Goal: Use online tool/utility: Utilize a website feature to perform a specific function

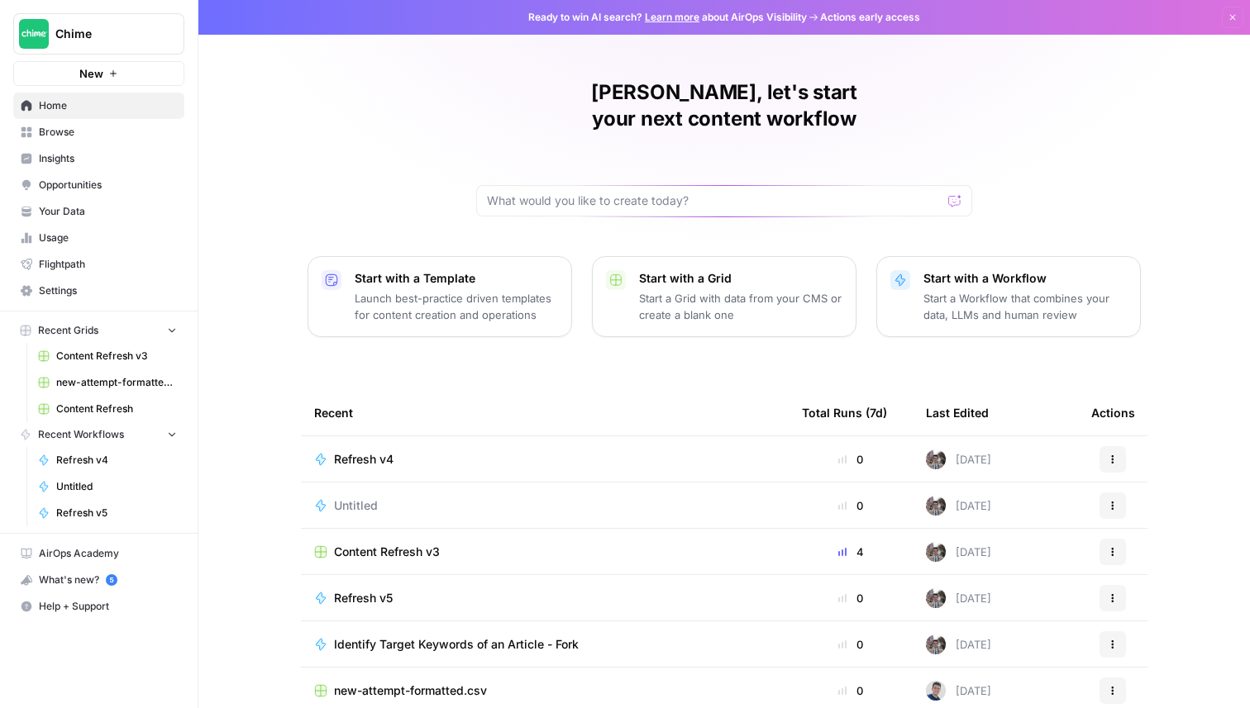
click at [104, 52] on button "Chime" at bounding box center [98, 33] width 171 height 41
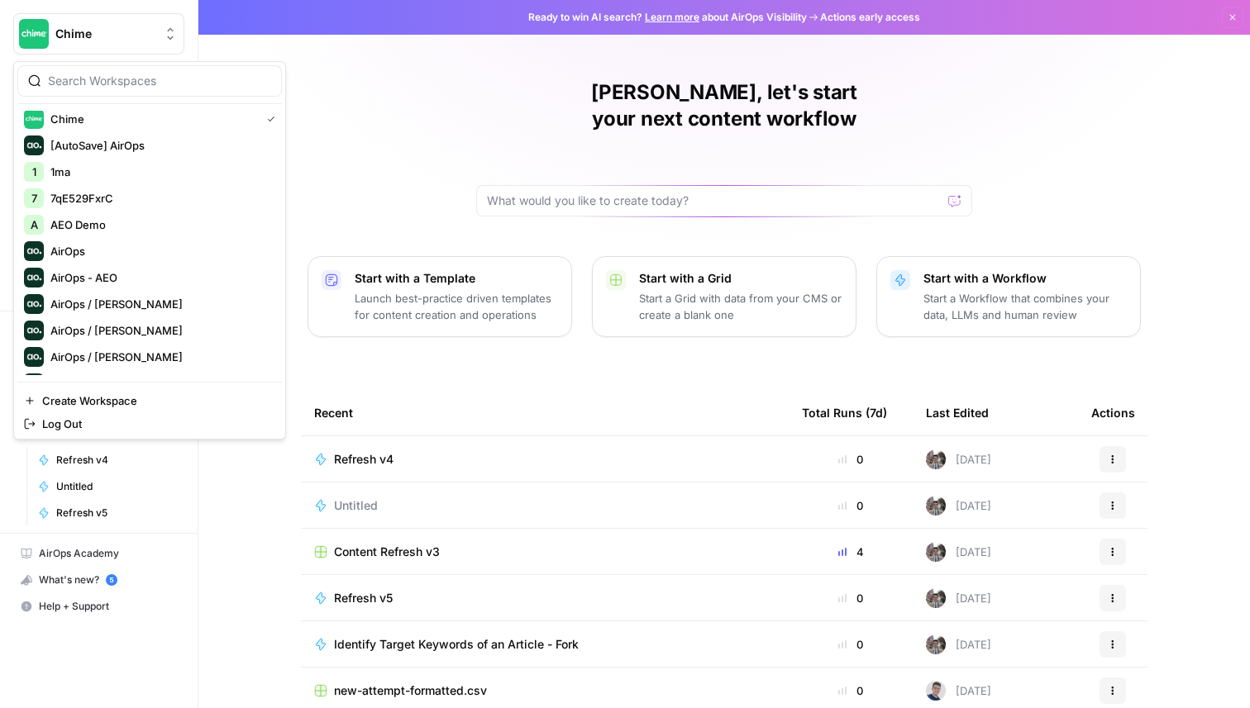
scroll to position [2, 0]
click at [69, 74] on input "search" at bounding box center [159, 81] width 223 height 17
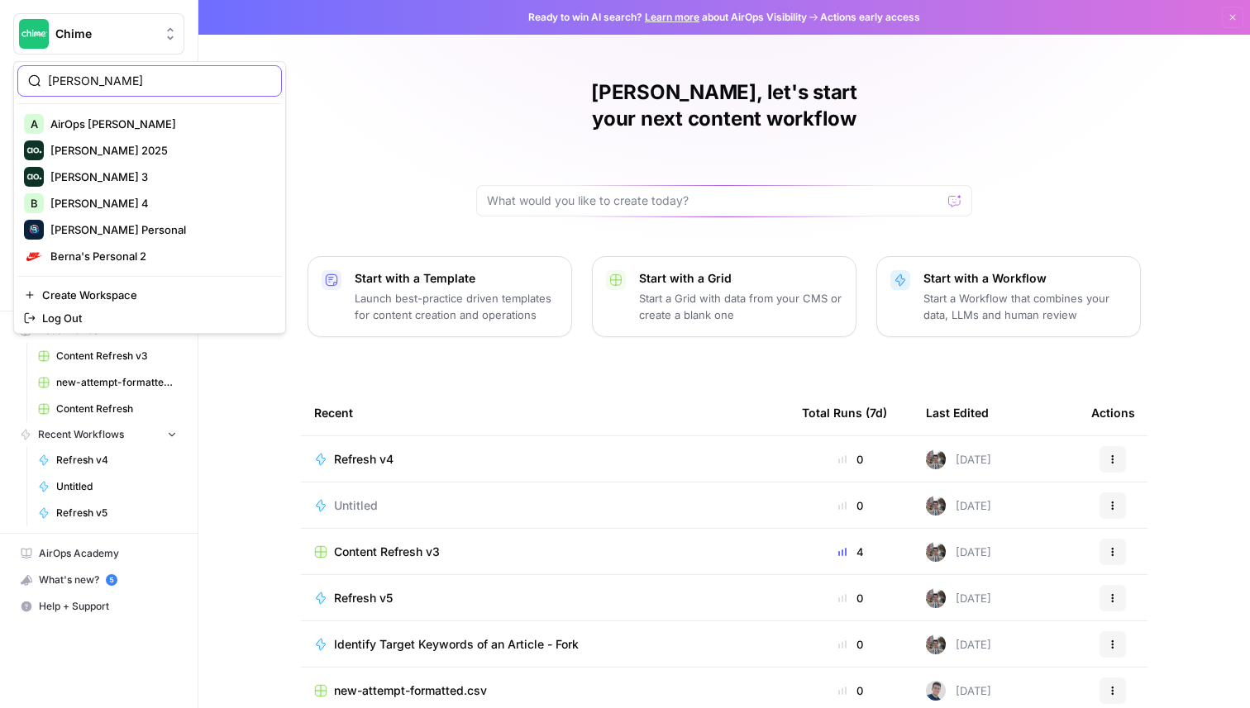
type input "berna"
click at [100, 227] on span "Berna's Personal" at bounding box center [159, 230] width 218 height 17
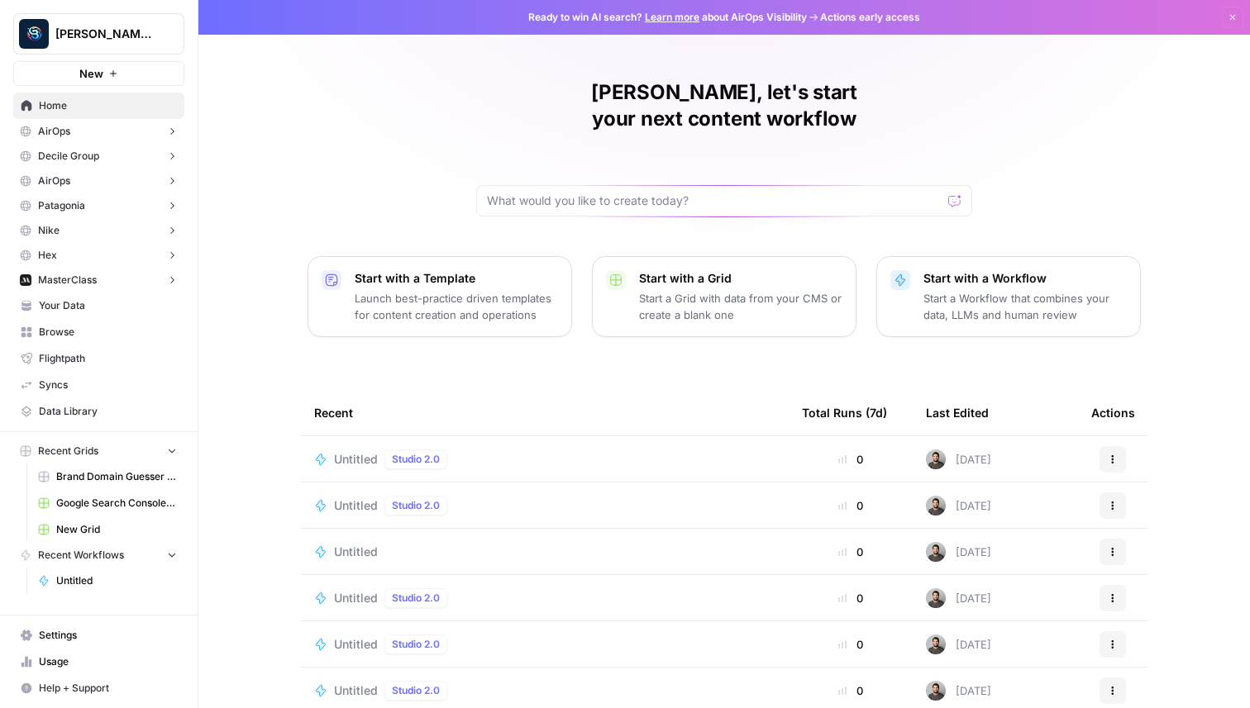
click at [115, 42] on button "[PERSON_NAME] Personal" at bounding box center [98, 33] width 171 height 41
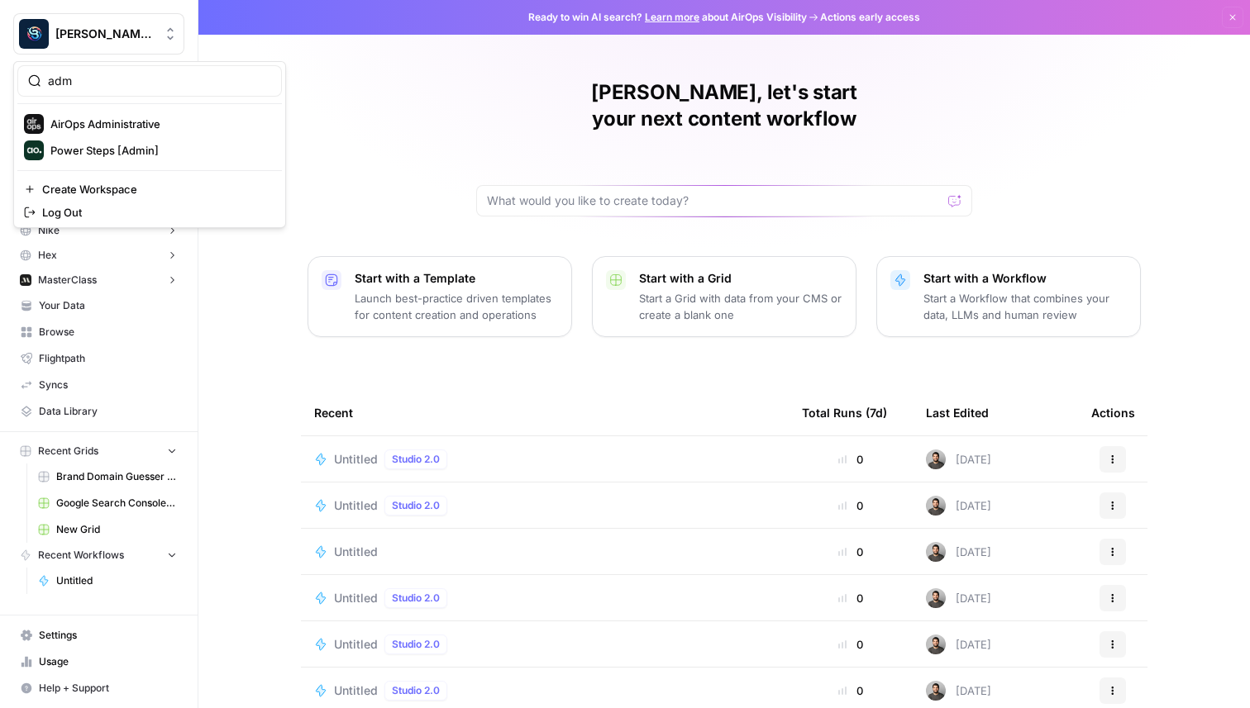
type input "adm"
click at [116, 119] on span "AirOps Administrative" at bounding box center [159, 124] width 218 height 17
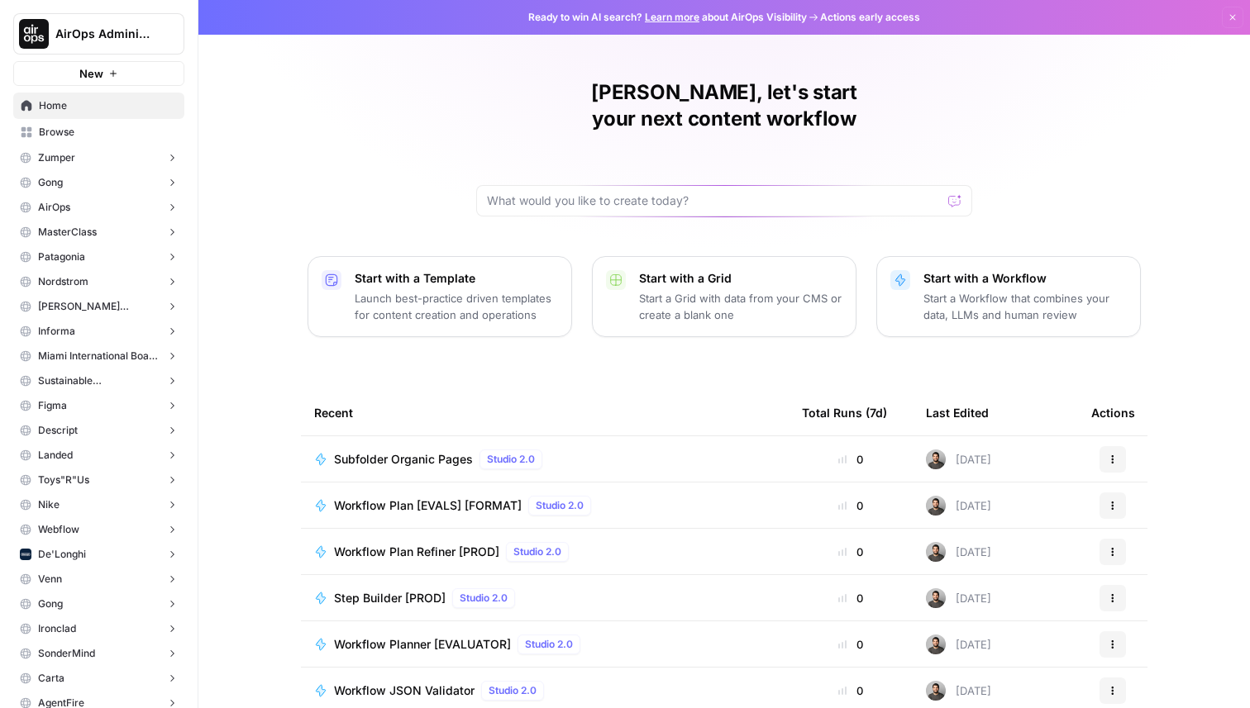
click at [107, 138] on span "Browse" at bounding box center [108, 132] width 138 height 15
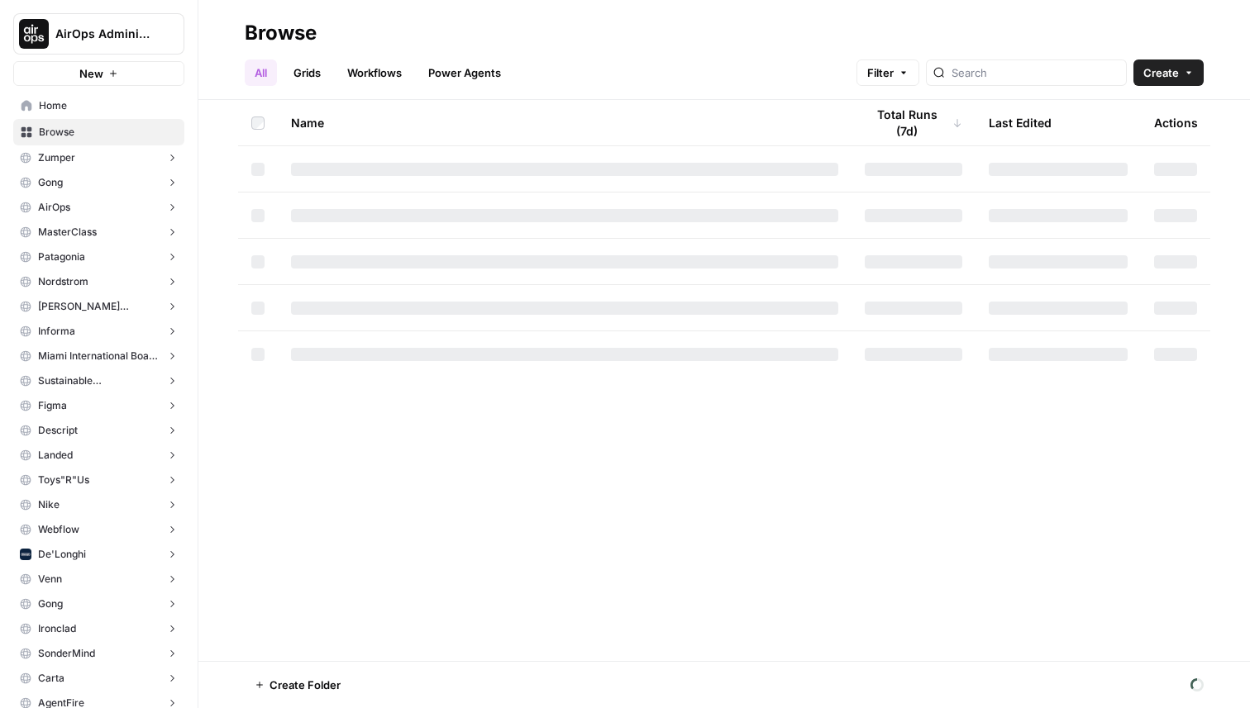
click at [379, 75] on link "Workflows" at bounding box center [374, 73] width 74 height 26
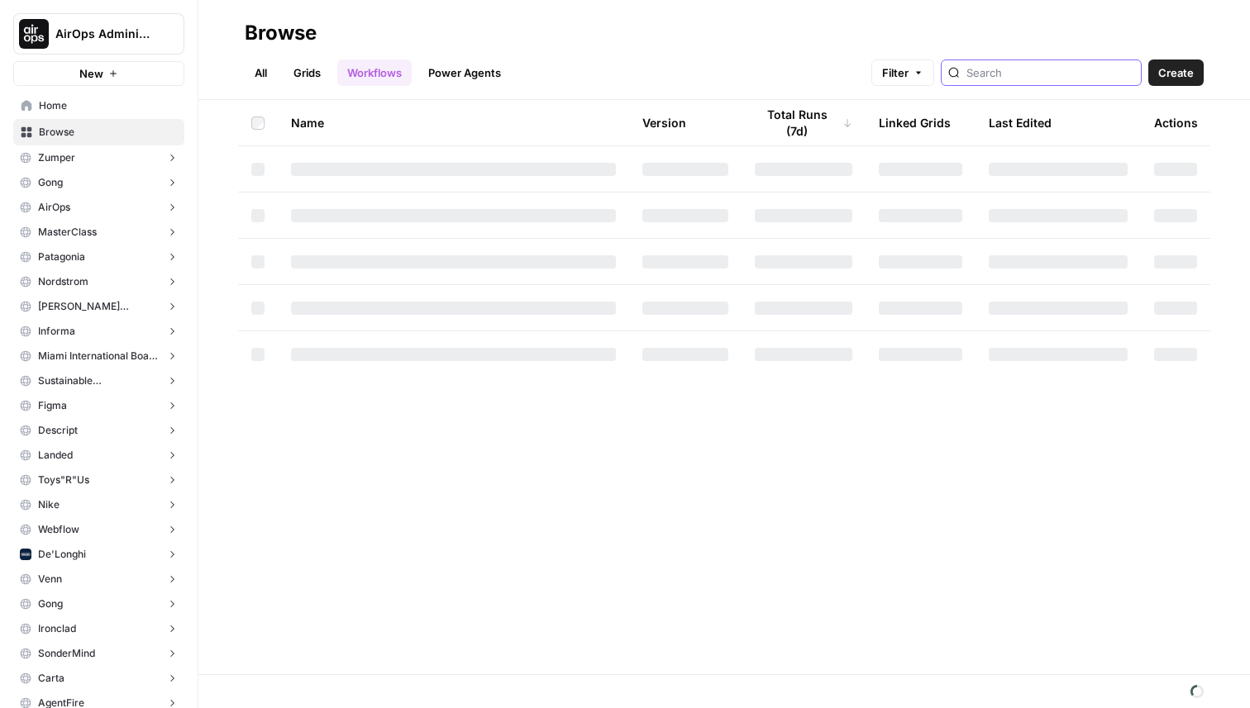
click at [1044, 69] on input "search" at bounding box center [1050, 72] width 168 height 17
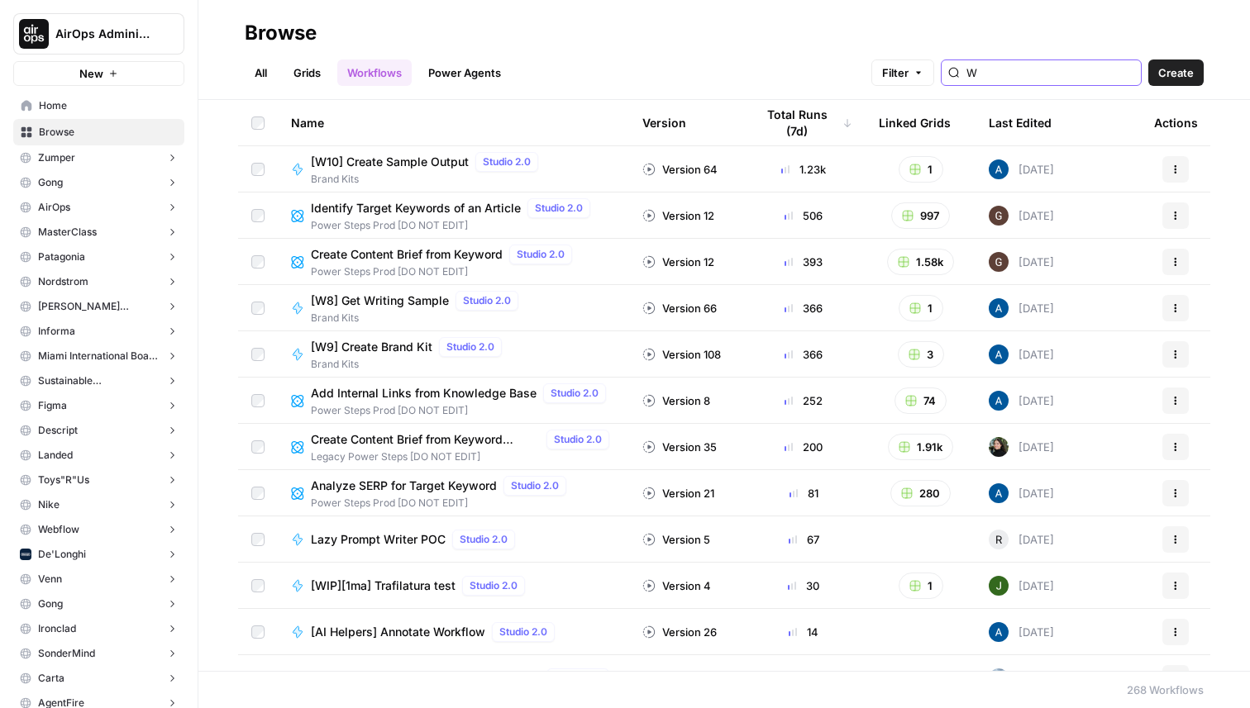
type input "W"
click at [377, 357] on span "Brand Kits" at bounding box center [410, 364] width 198 height 15
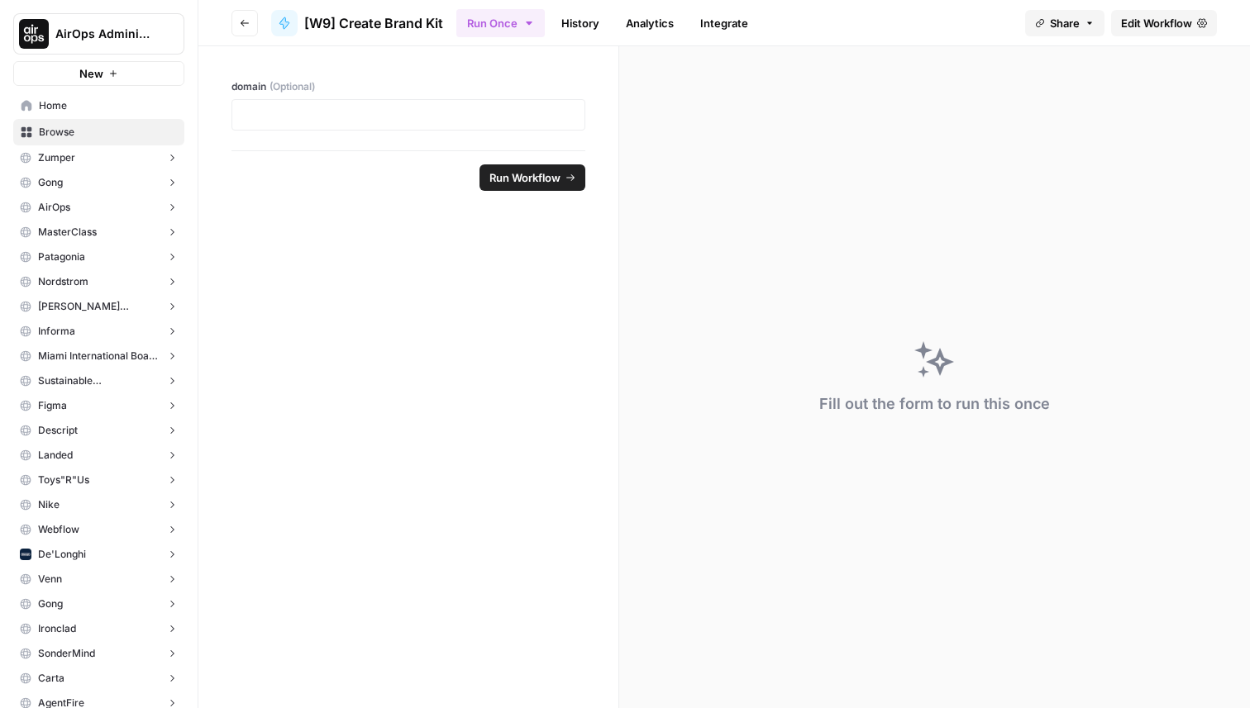
click at [1164, 22] on span "Edit Workflow" at bounding box center [1156, 23] width 71 height 17
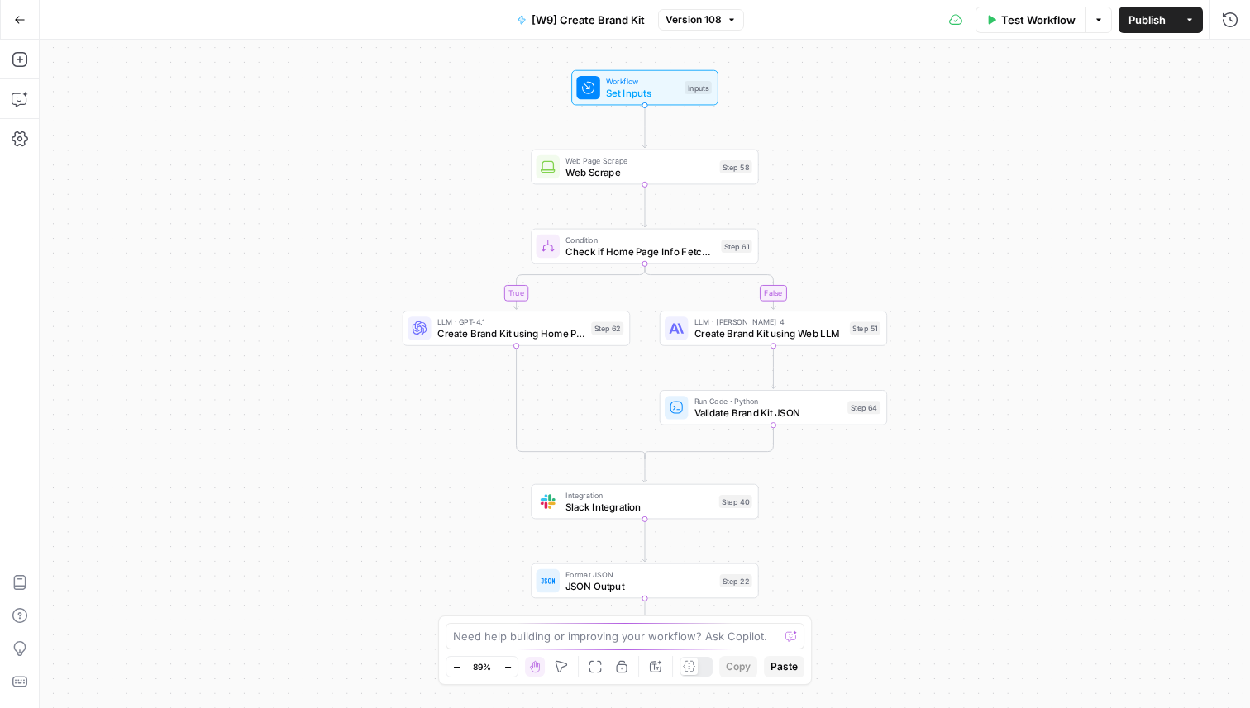
click at [715, 2] on div "Go Back [W9] Create Brand Kit Version 108 Test Workflow Options Publish Actions…" at bounding box center [625, 19] width 1250 height 39
click at [713, 12] on span "Version 108" at bounding box center [693, 19] width 56 height 15
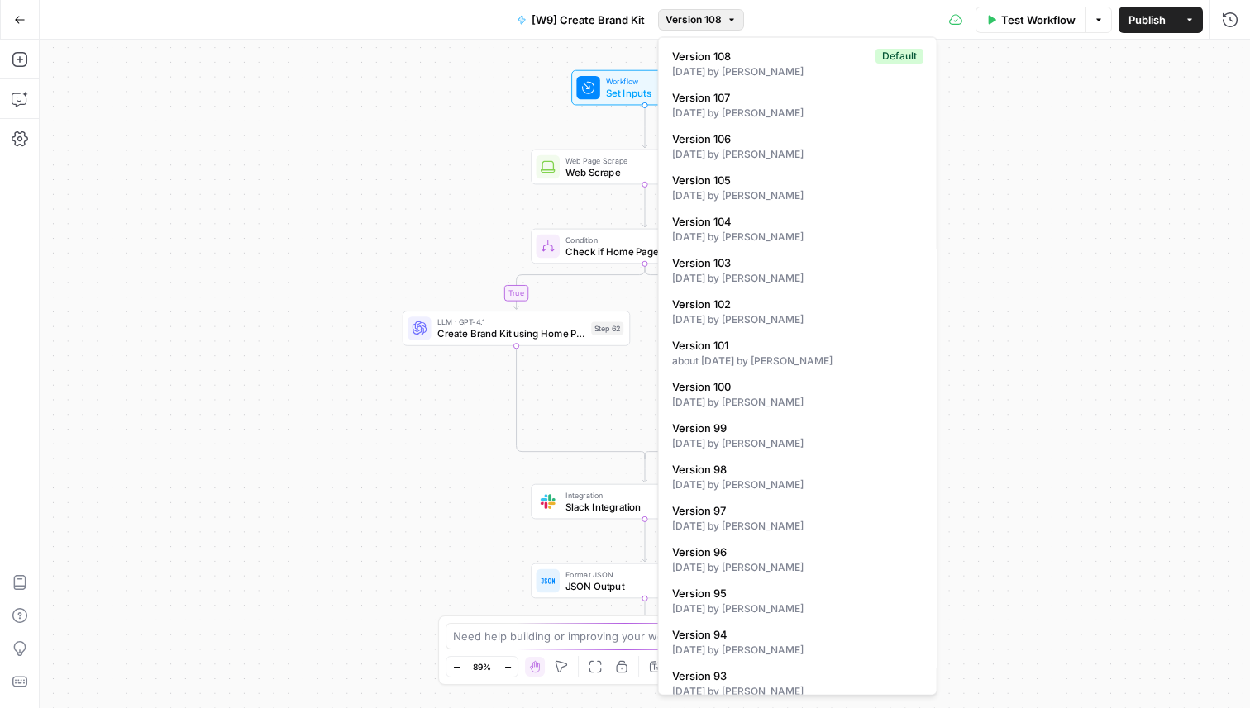
click at [343, 195] on div "true false Workflow Set Inputs Inputs Web Page Scrape Web Scrape Step 58 Condit…" at bounding box center [645, 374] width 1210 height 669
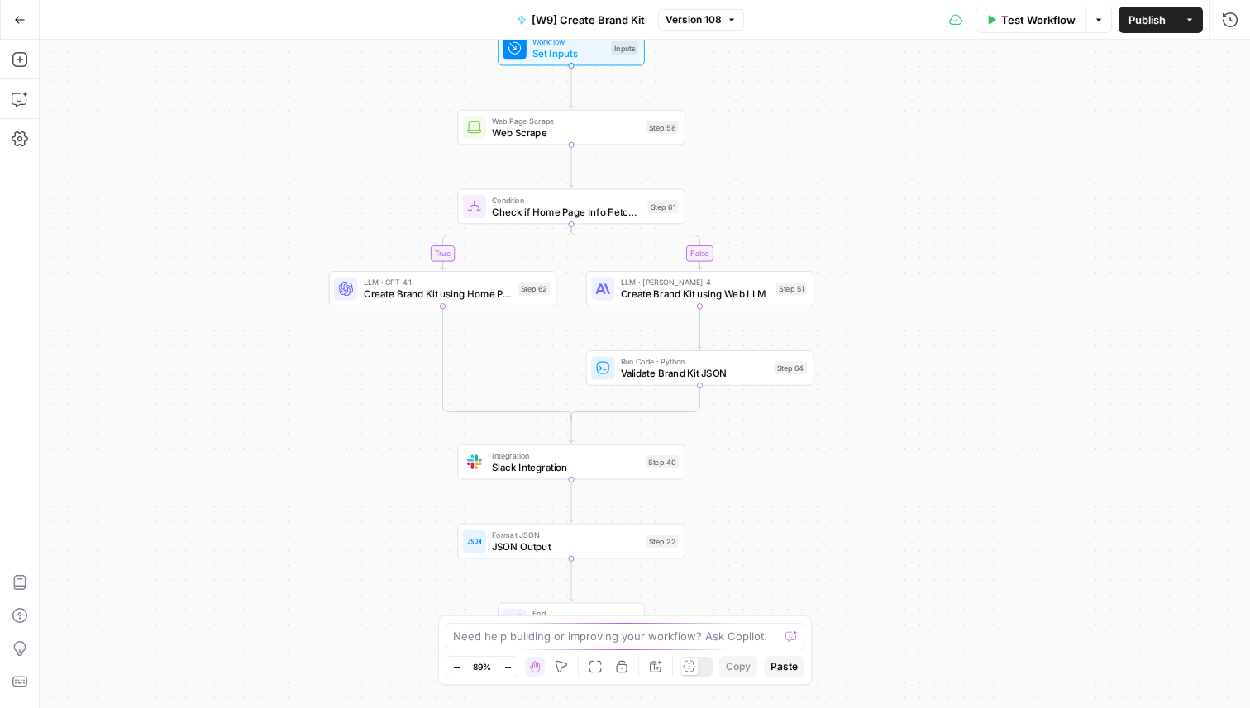
drag, startPoint x: 376, startPoint y: 263, endPoint x: 298, endPoint y: 222, distance: 88.0
click at [298, 222] on div "true false Workflow Set Inputs Inputs Web Page Scrape Web Scrape Step 58 Condit…" at bounding box center [645, 374] width 1210 height 669
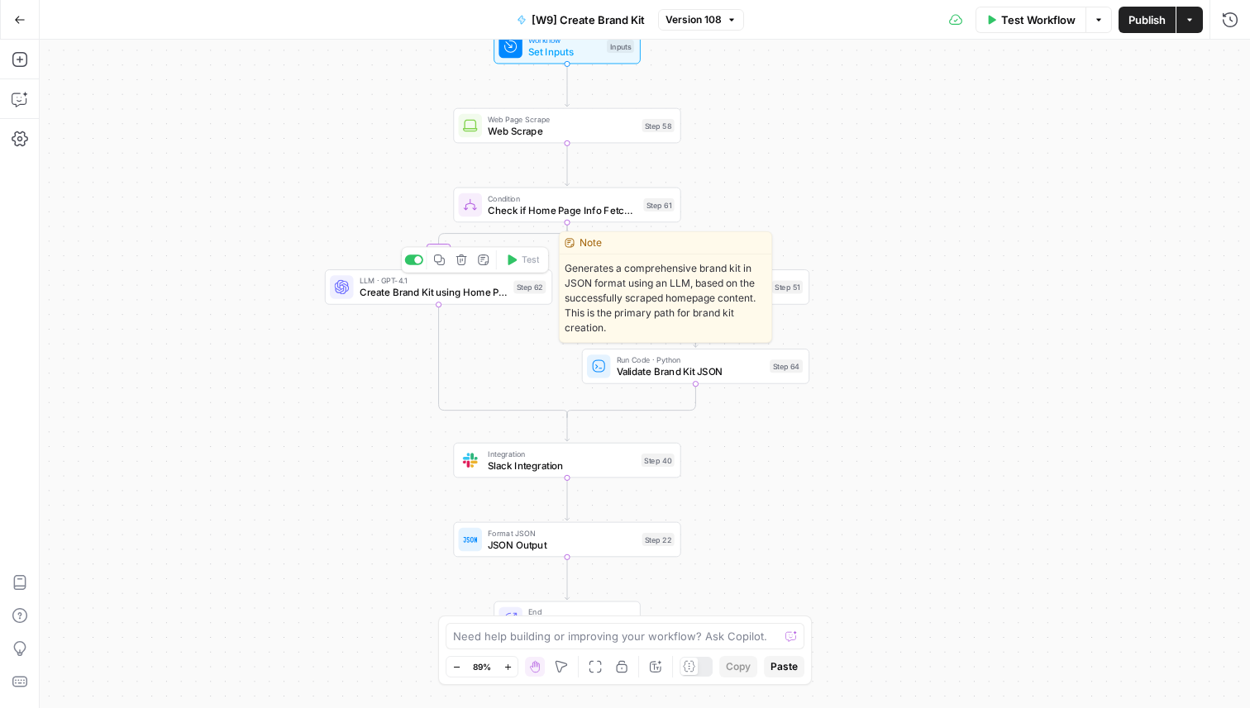
click at [404, 288] on span "Create Brand Kit using Home Page" at bounding box center [434, 292] width 148 height 15
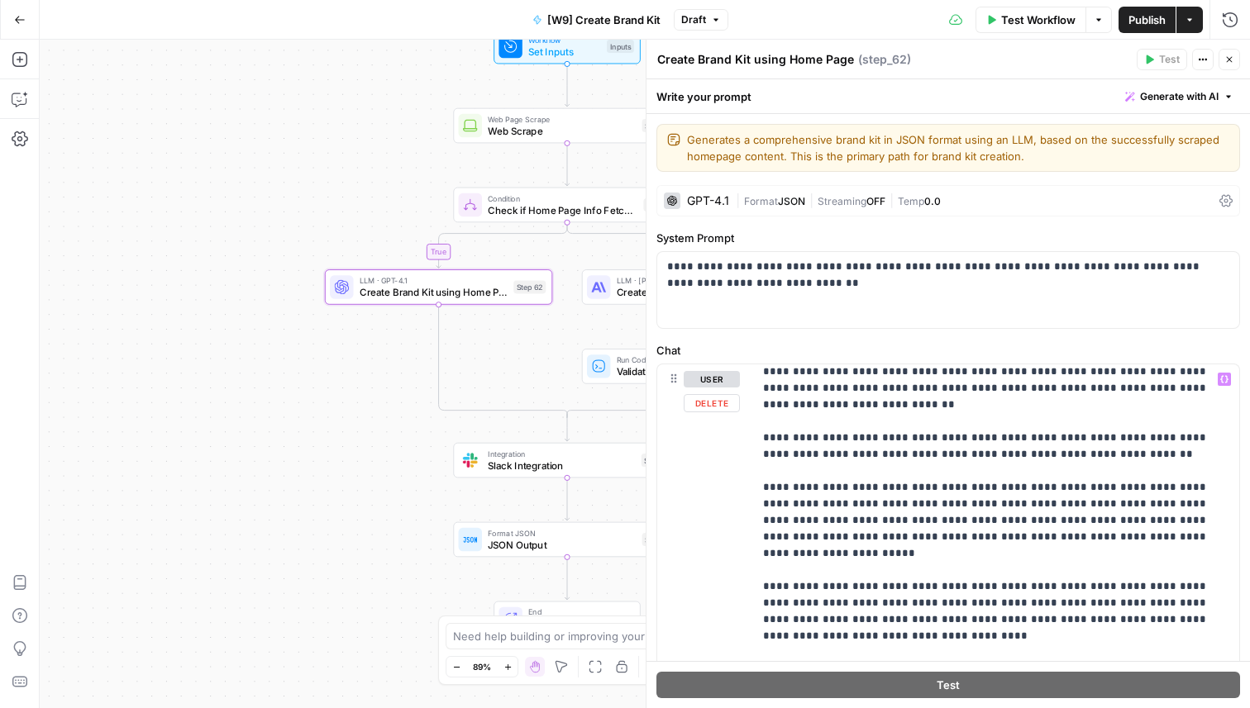
scroll to position [403, 0]
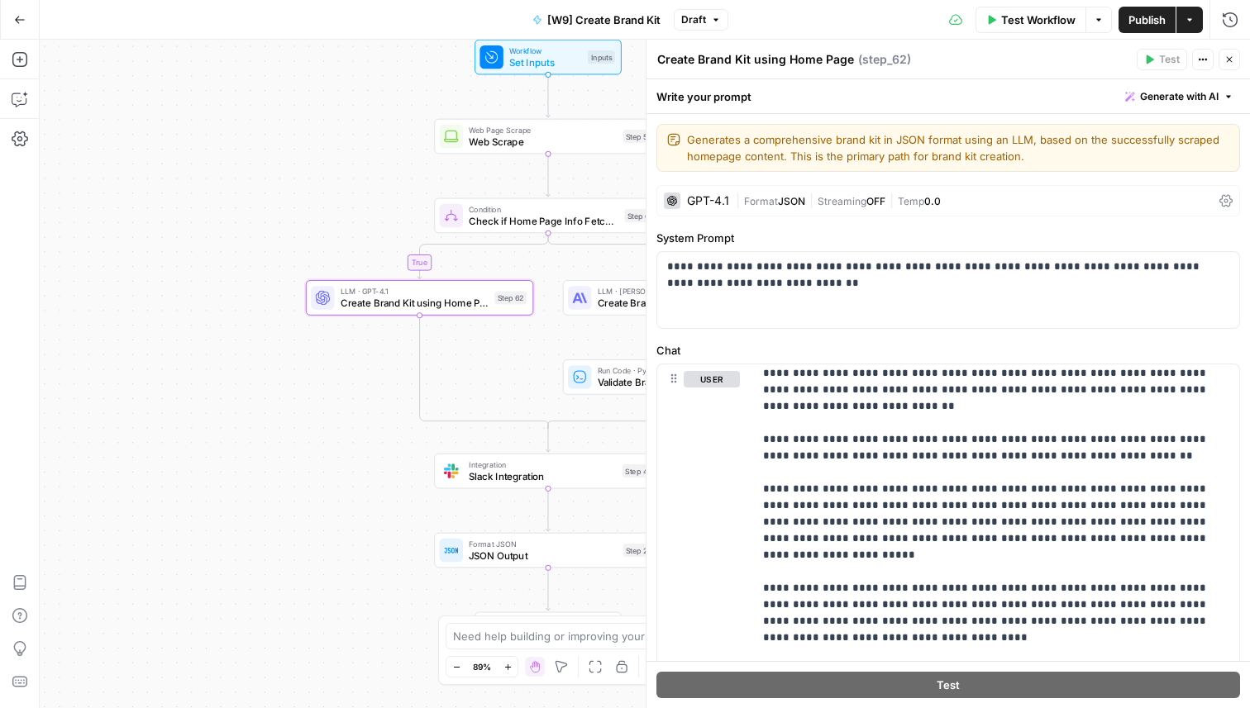
drag, startPoint x: 264, startPoint y: 151, endPoint x: 177, endPoint y: 205, distance: 102.1
click at [177, 205] on div "true false Workflow Set Inputs Inputs Web Page Scrape Web Scrape Step 58 Condit…" at bounding box center [645, 374] width 1210 height 669
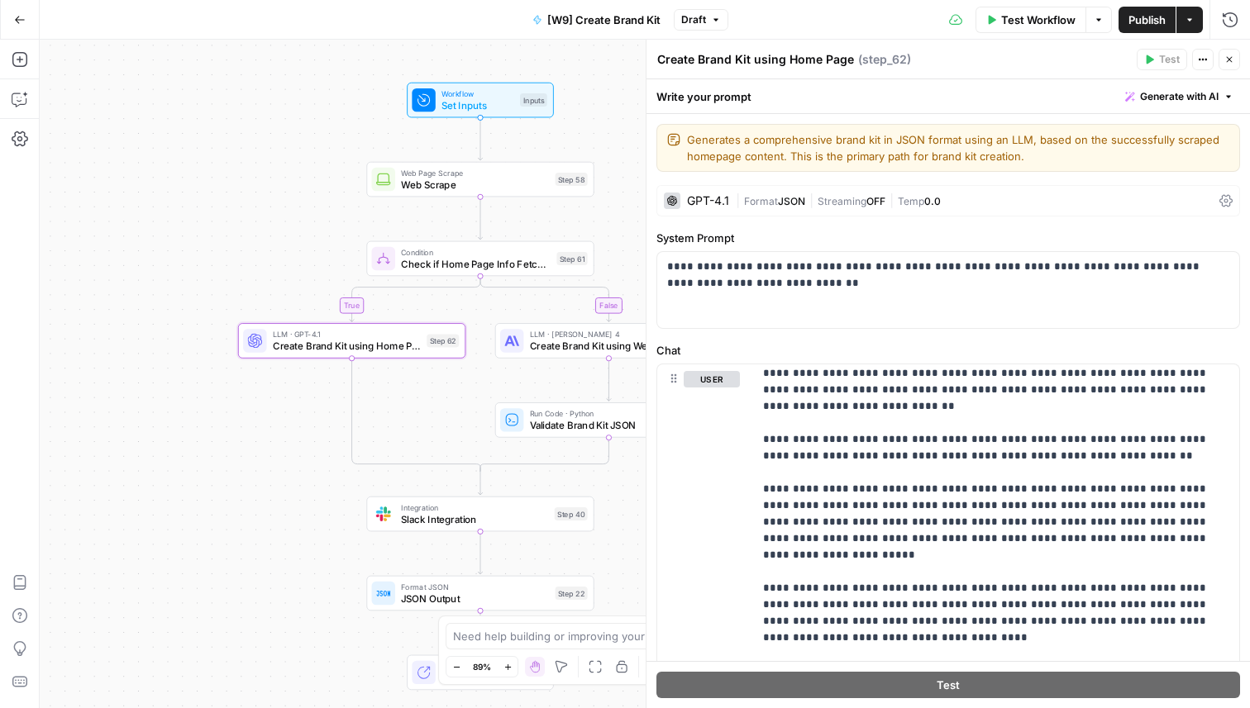
click at [450, 108] on span "Set Inputs" at bounding box center [477, 105] width 73 height 15
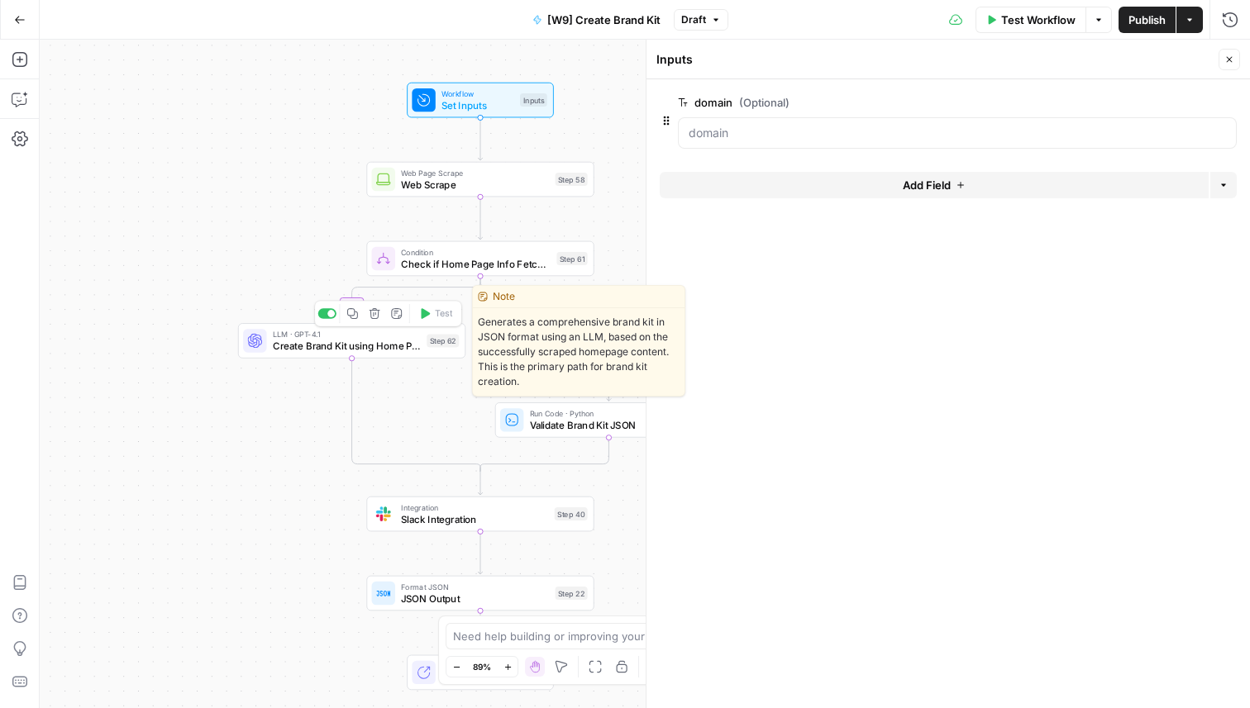
click at [287, 347] on span "Create Brand Kit using Home Page" at bounding box center [347, 346] width 148 height 15
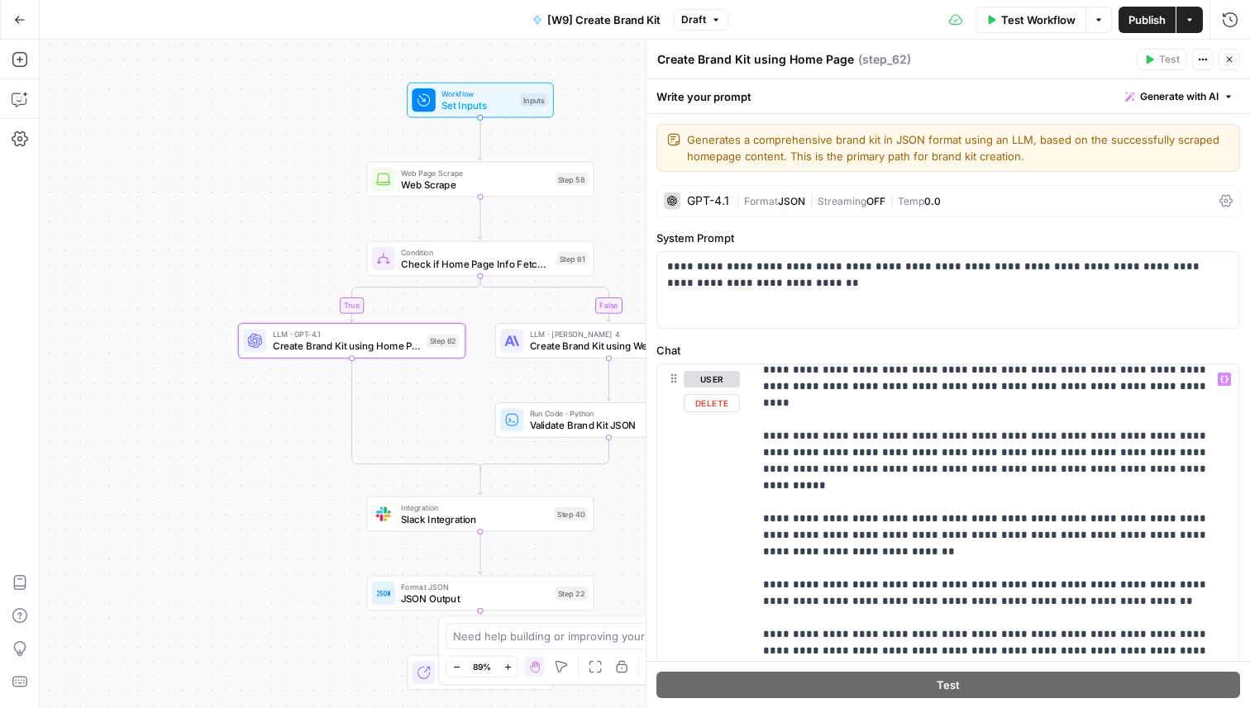
scroll to position [118, 0]
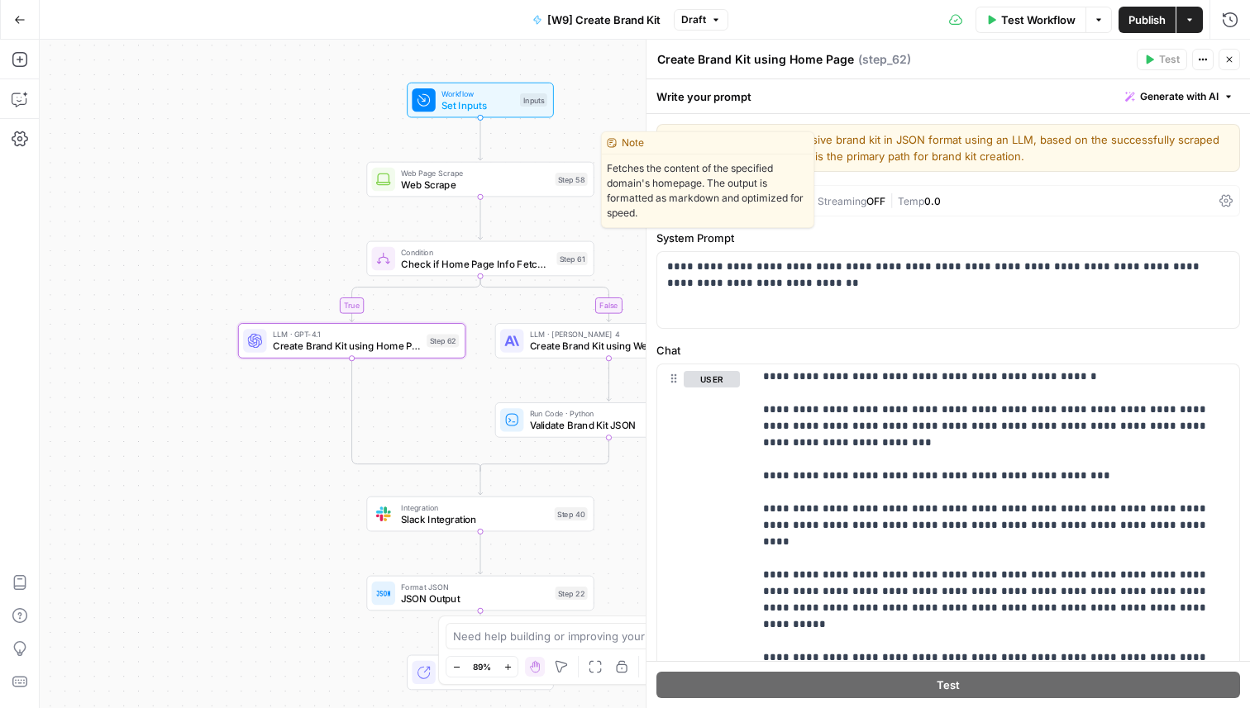
click at [406, 181] on span "Web Scrape" at bounding box center [475, 184] width 148 height 15
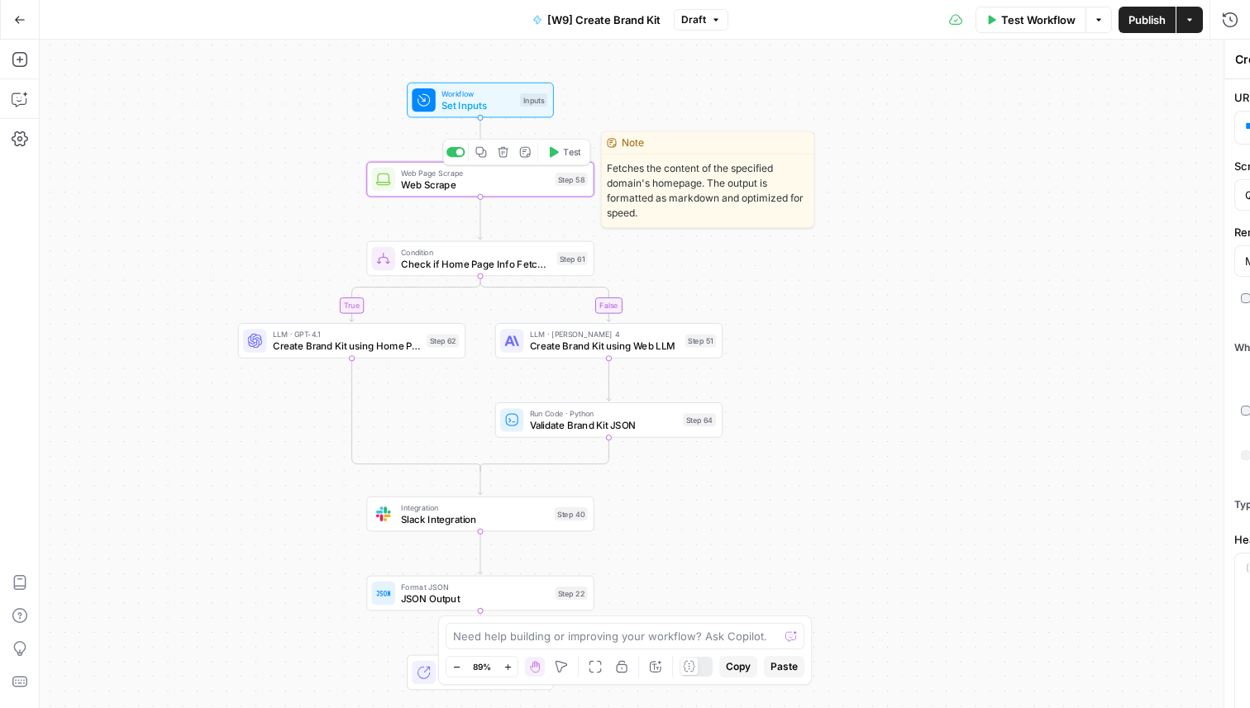
type textarea "Web Scrape"
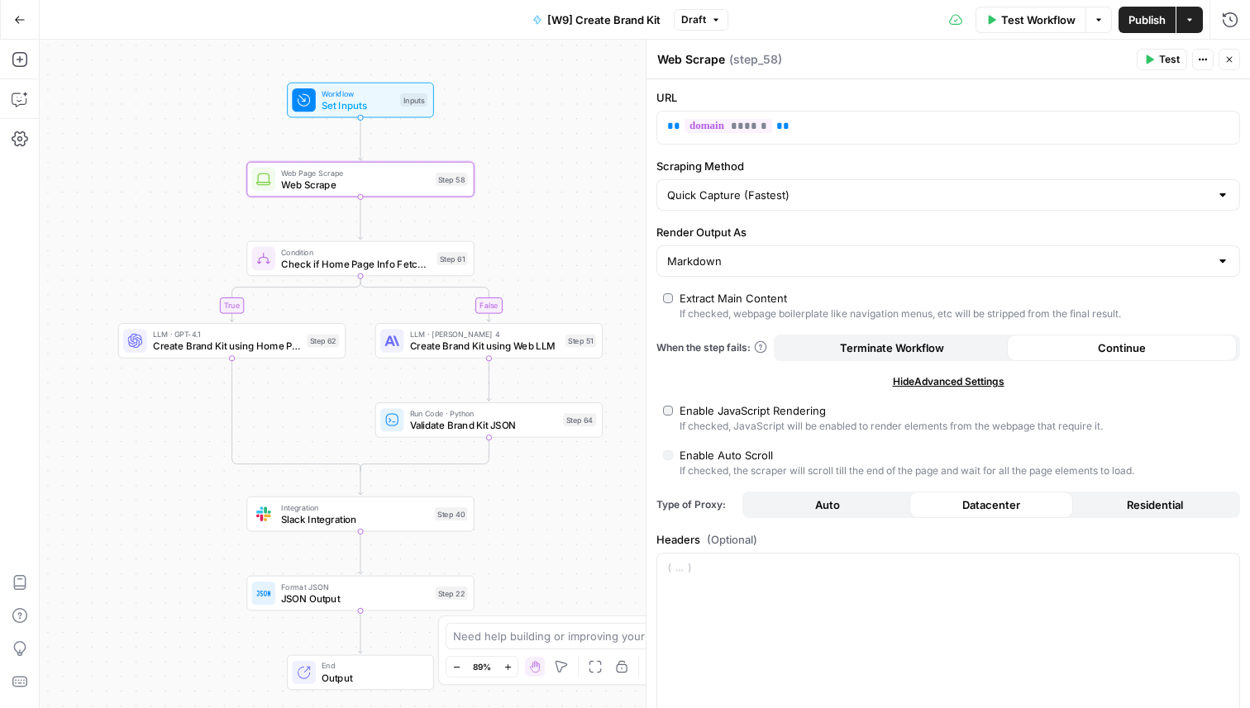
drag, startPoint x: 268, startPoint y: 423, endPoint x: 148, endPoint y: 423, distance: 119.8
click at [148, 423] on div "true false Workflow Set Inputs Inputs Web Page Scrape Web Scrape Step 58 Condit…" at bounding box center [645, 374] width 1210 height 669
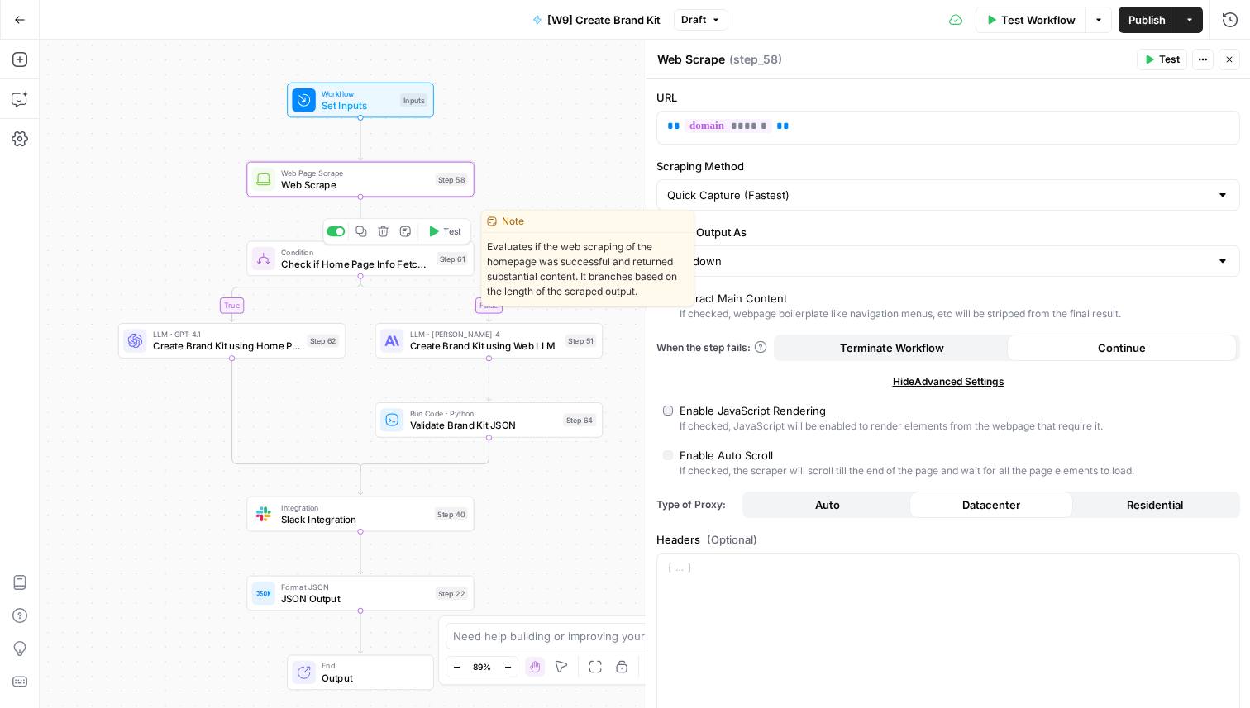
click at [323, 269] on span "Check if Home Page Info Fetch Successful" at bounding box center [356, 263] width 150 height 15
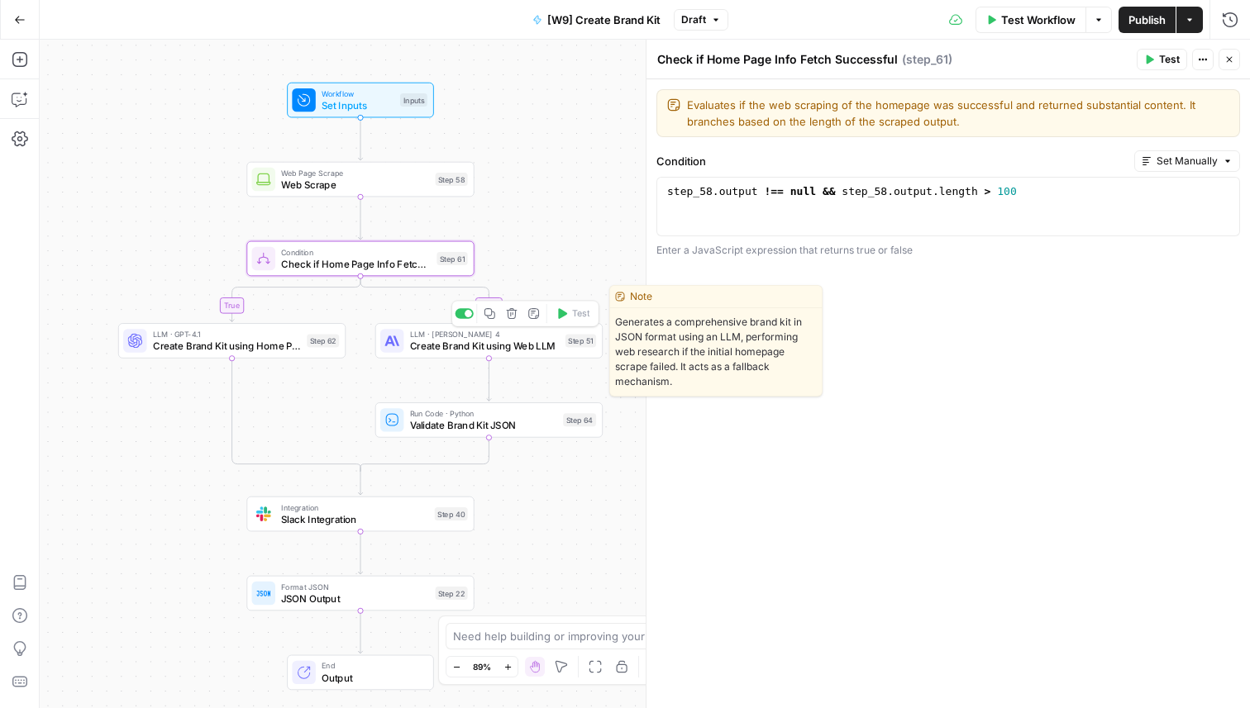
click at [443, 347] on span "Create Brand Kit using Web LLM" at bounding box center [485, 346] width 150 height 15
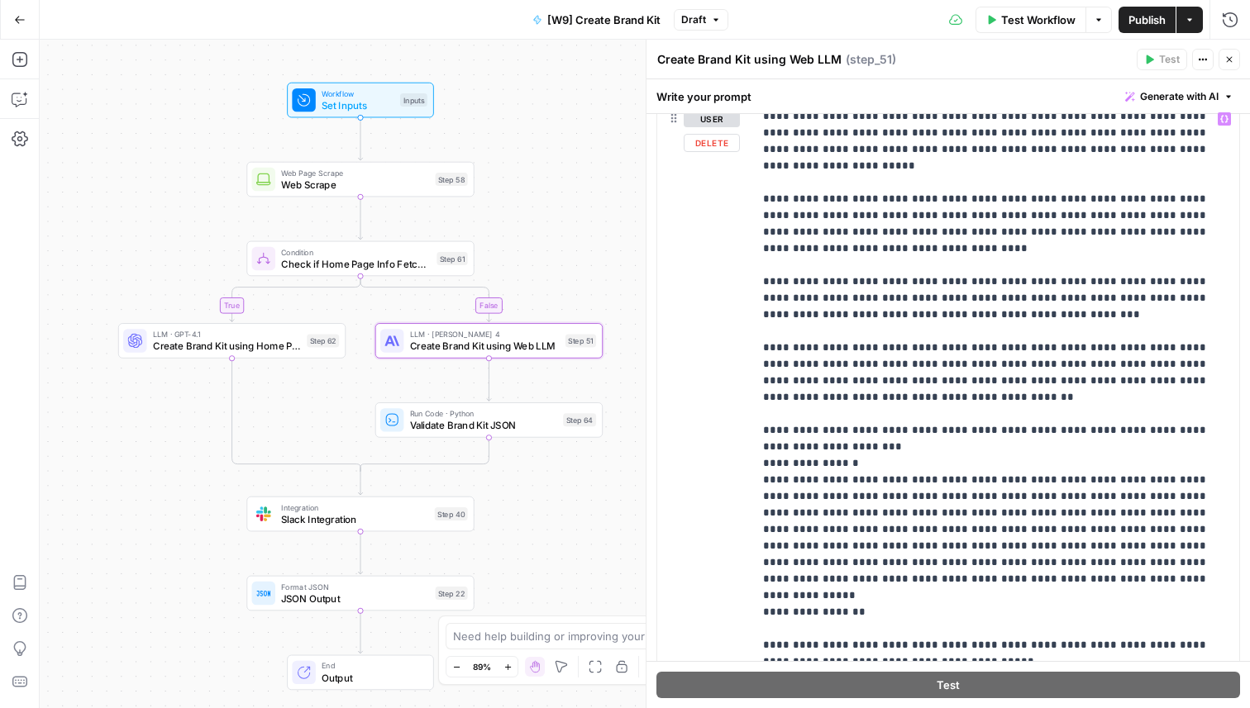
scroll to position [612, 0]
